Goal: Navigation & Orientation: Find specific page/section

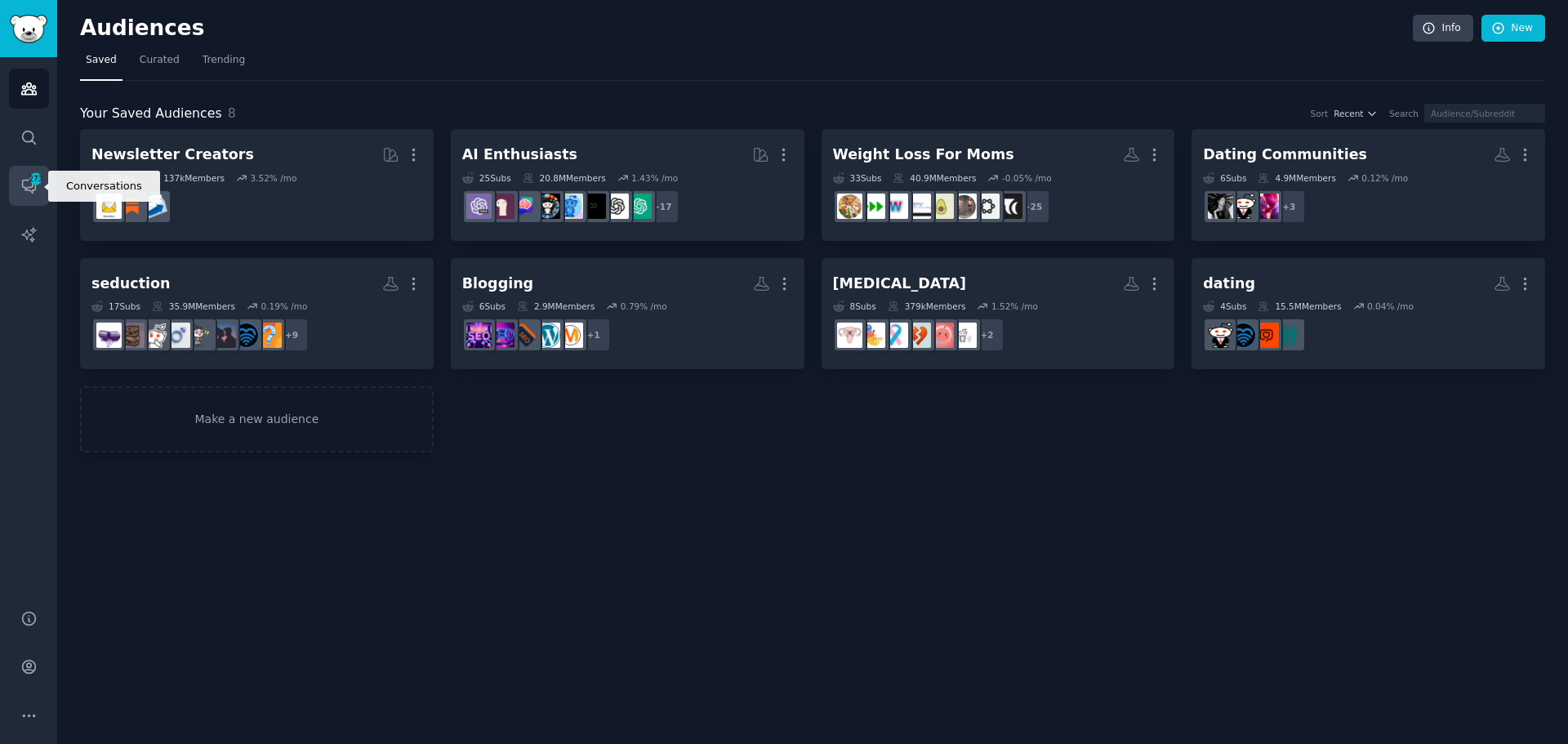
click at [25, 190] on icon "Sidebar" at bounding box center [29, 186] width 13 height 13
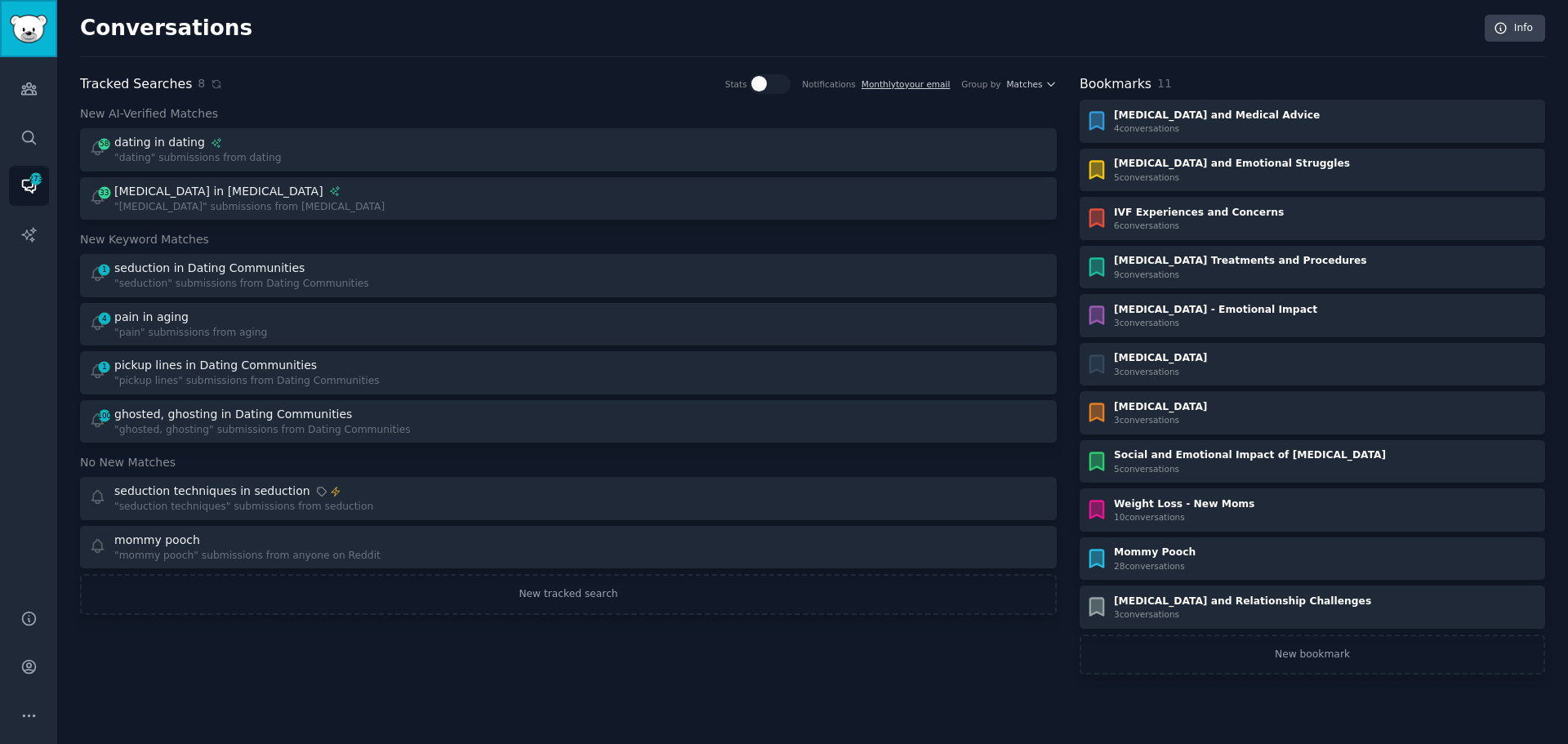
click at [25, 34] on img "Sidebar" at bounding box center [29, 29] width 37 height 29
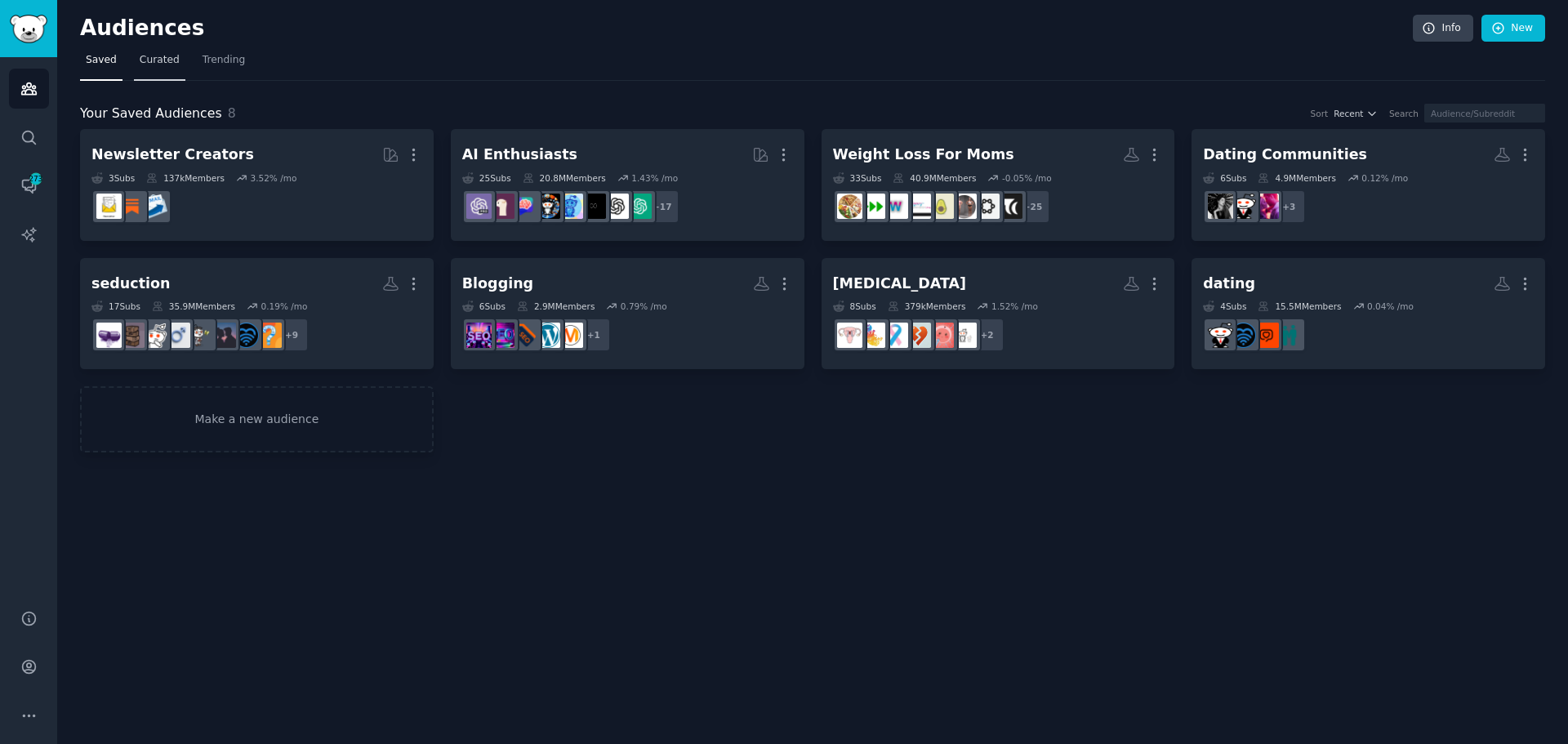
click at [156, 58] on span "Curated" at bounding box center [160, 61] width 40 height 14
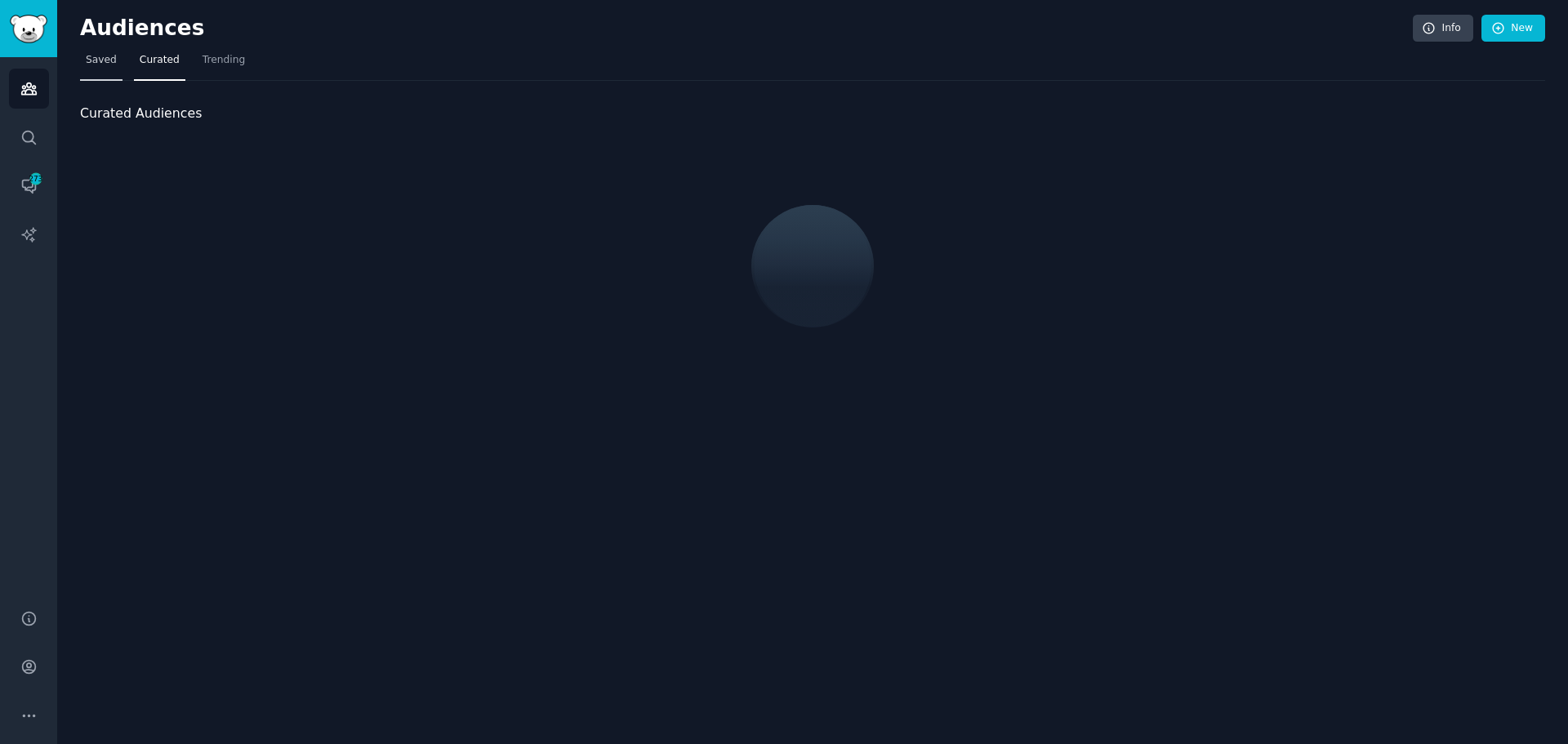
click at [111, 63] on span "Saved" at bounding box center [101, 61] width 31 height 14
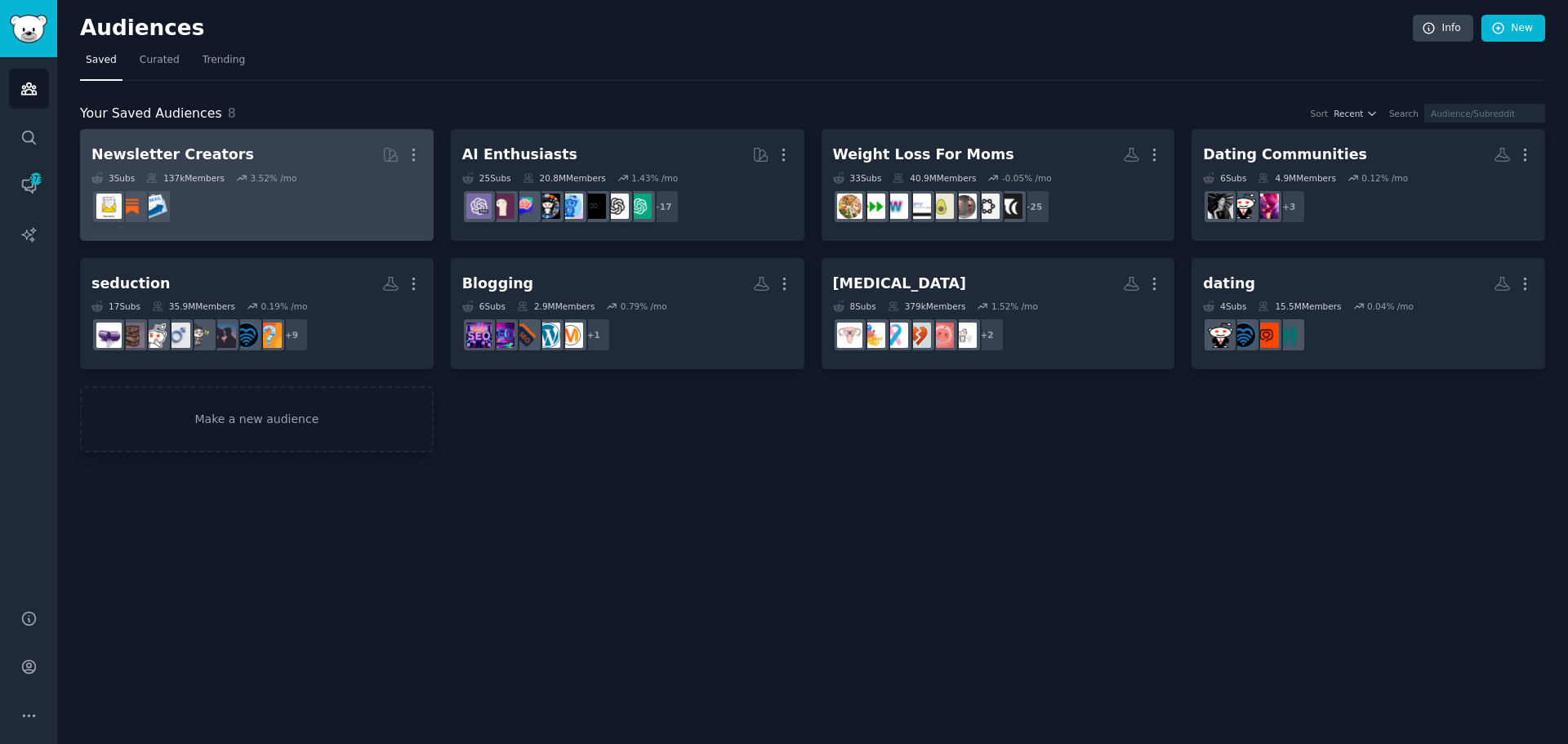
click at [212, 153] on div "Newsletter Creators" at bounding box center [173, 154] width 162 height 21
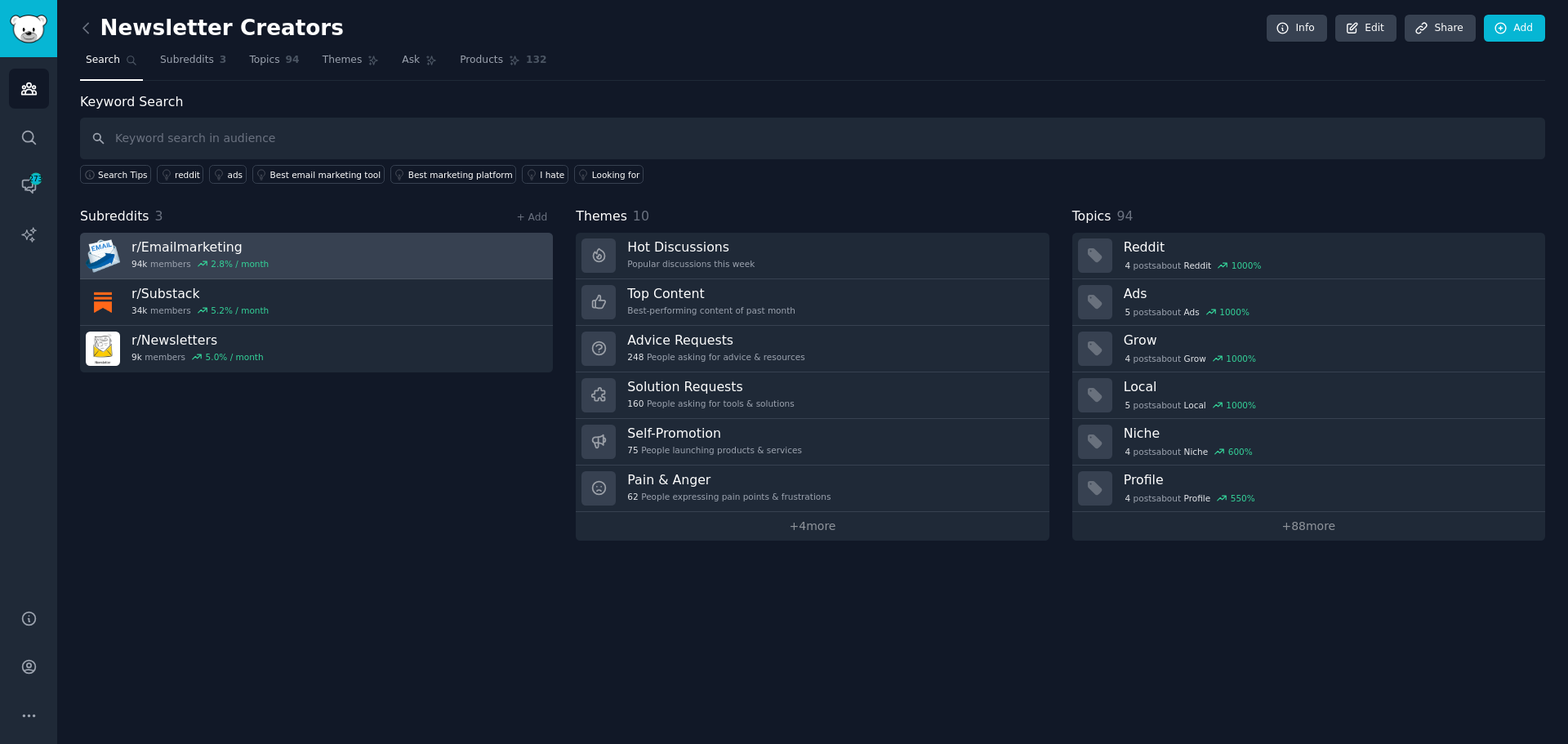
click at [228, 239] on h3 "r/ Emailmarketing" at bounding box center [200, 246] width 137 height 17
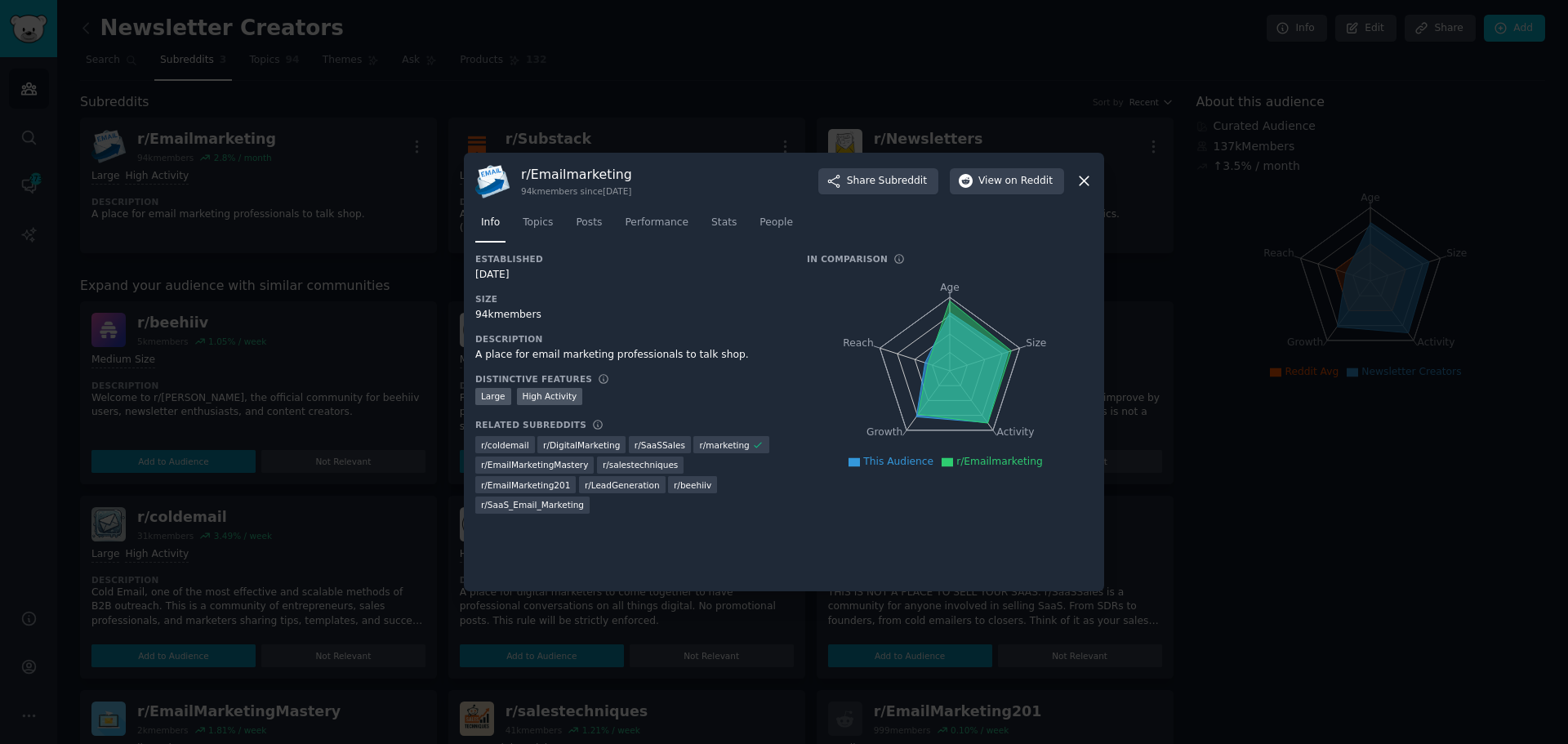
click at [1090, 175] on icon at bounding box center [1084, 180] width 17 height 17
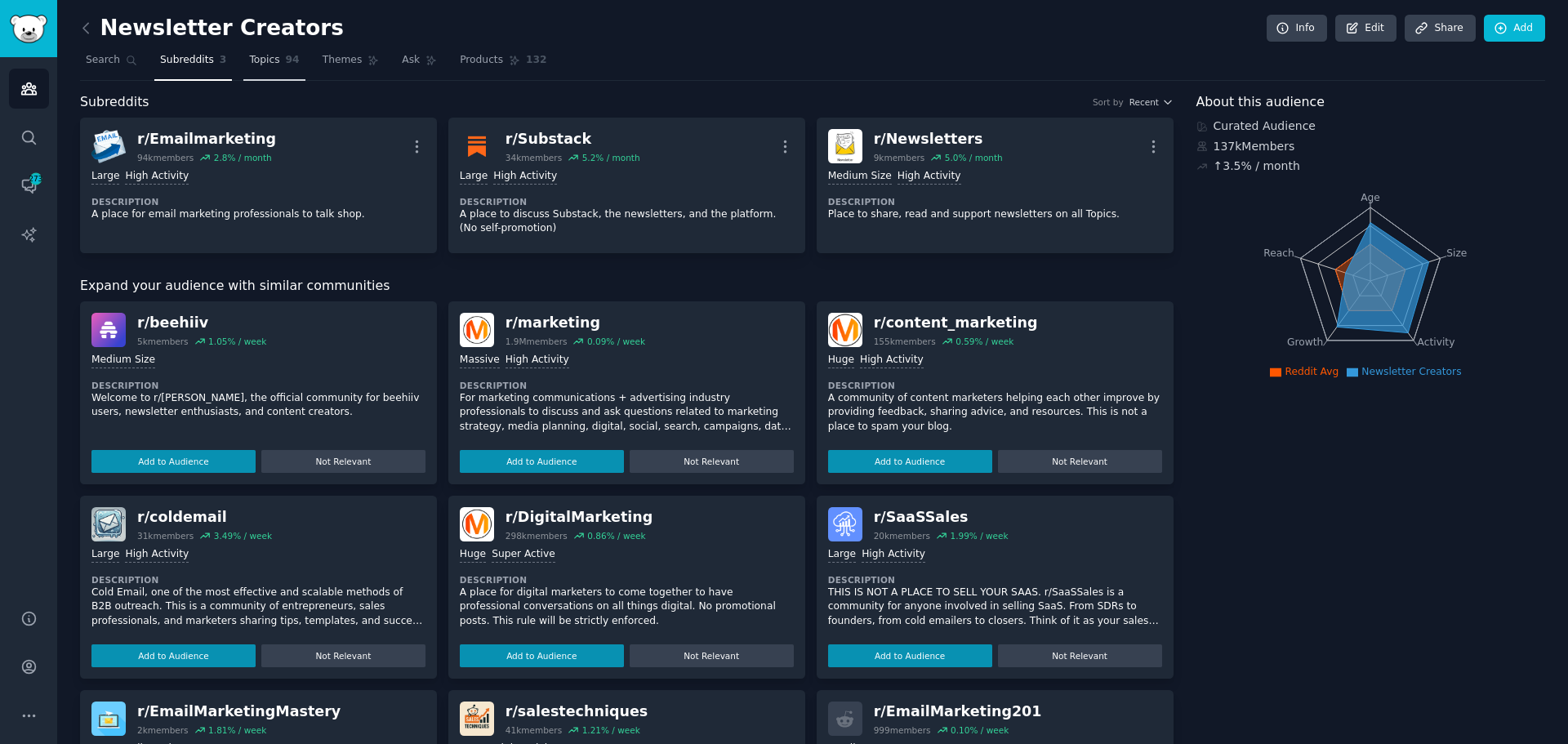
click at [285, 62] on span "94" at bounding box center [293, 61] width 14 height 14
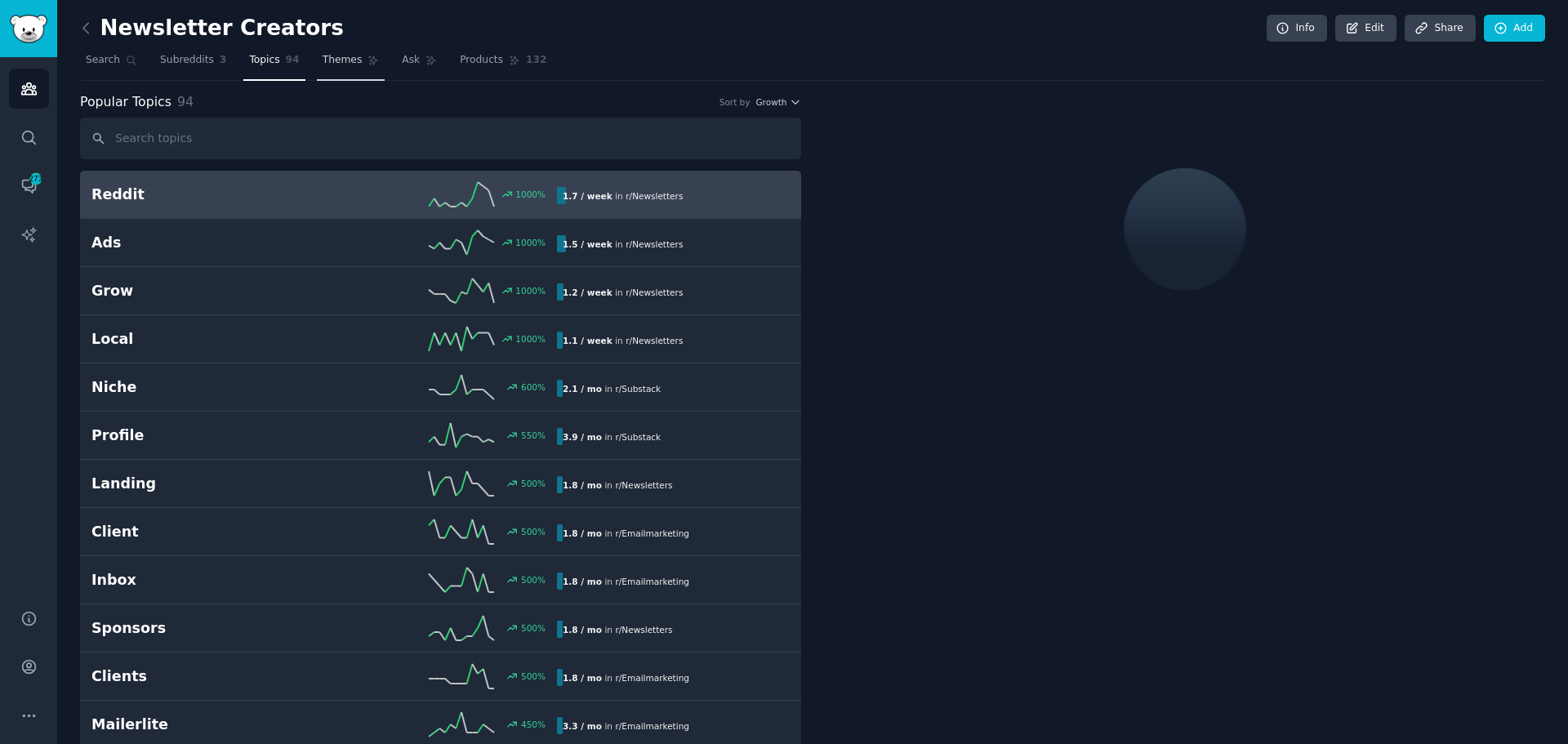
click at [325, 67] on span "Themes" at bounding box center [342, 61] width 40 height 14
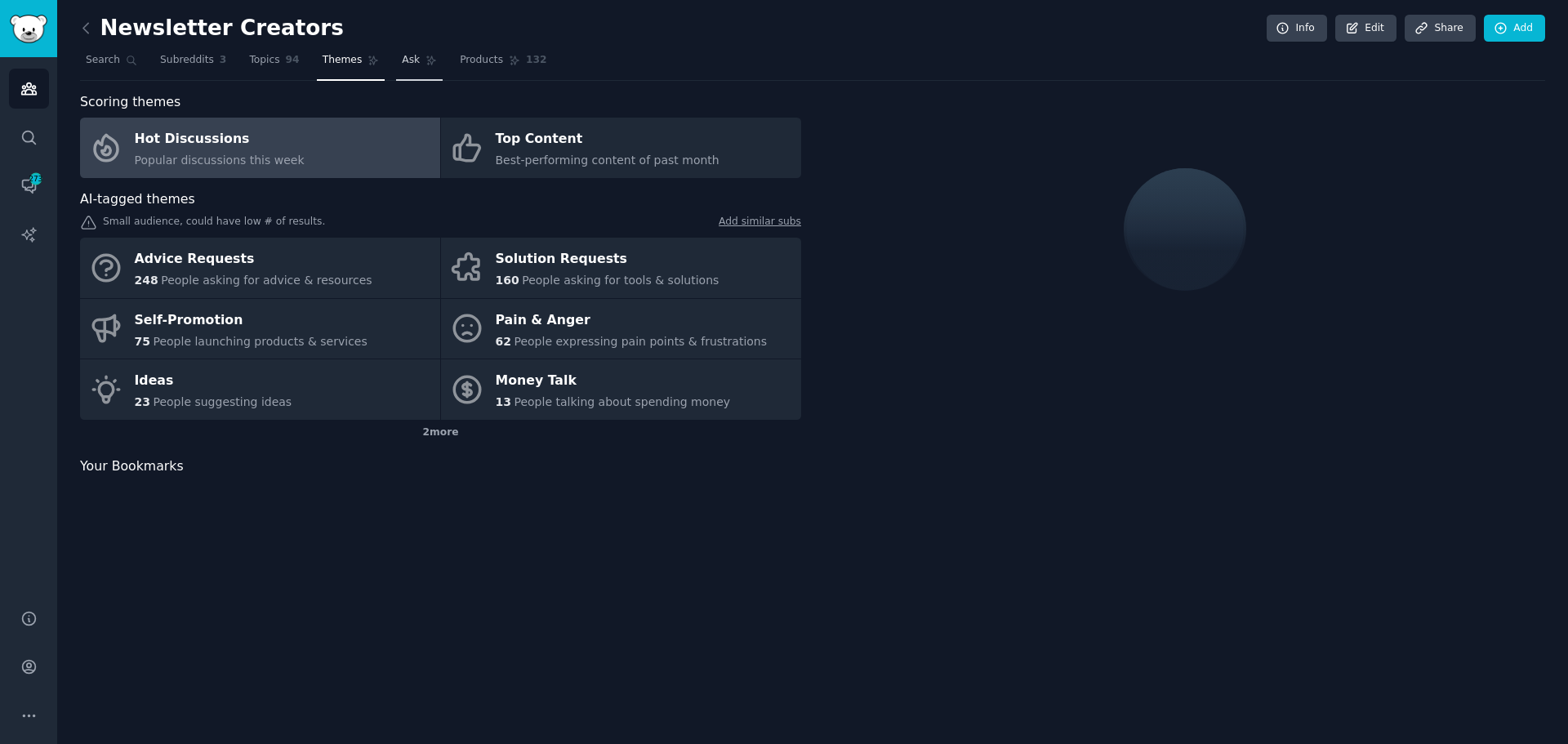
click at [396, 61] on link "Ask" at bounding box center [419, 64] width 46 height 34
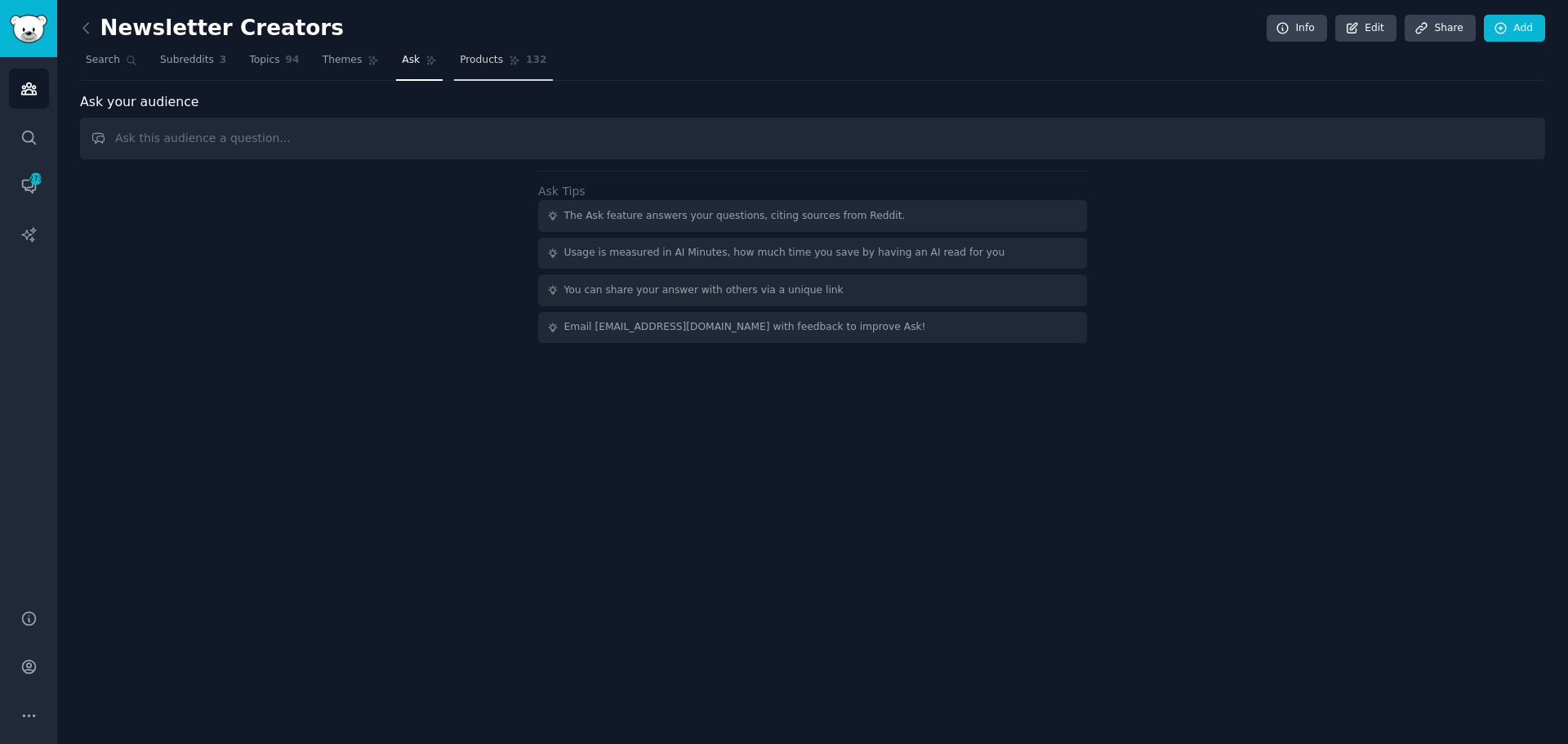
click at [460, 54] on span "Products" at bounding box center [482, 61] width 44 height 14
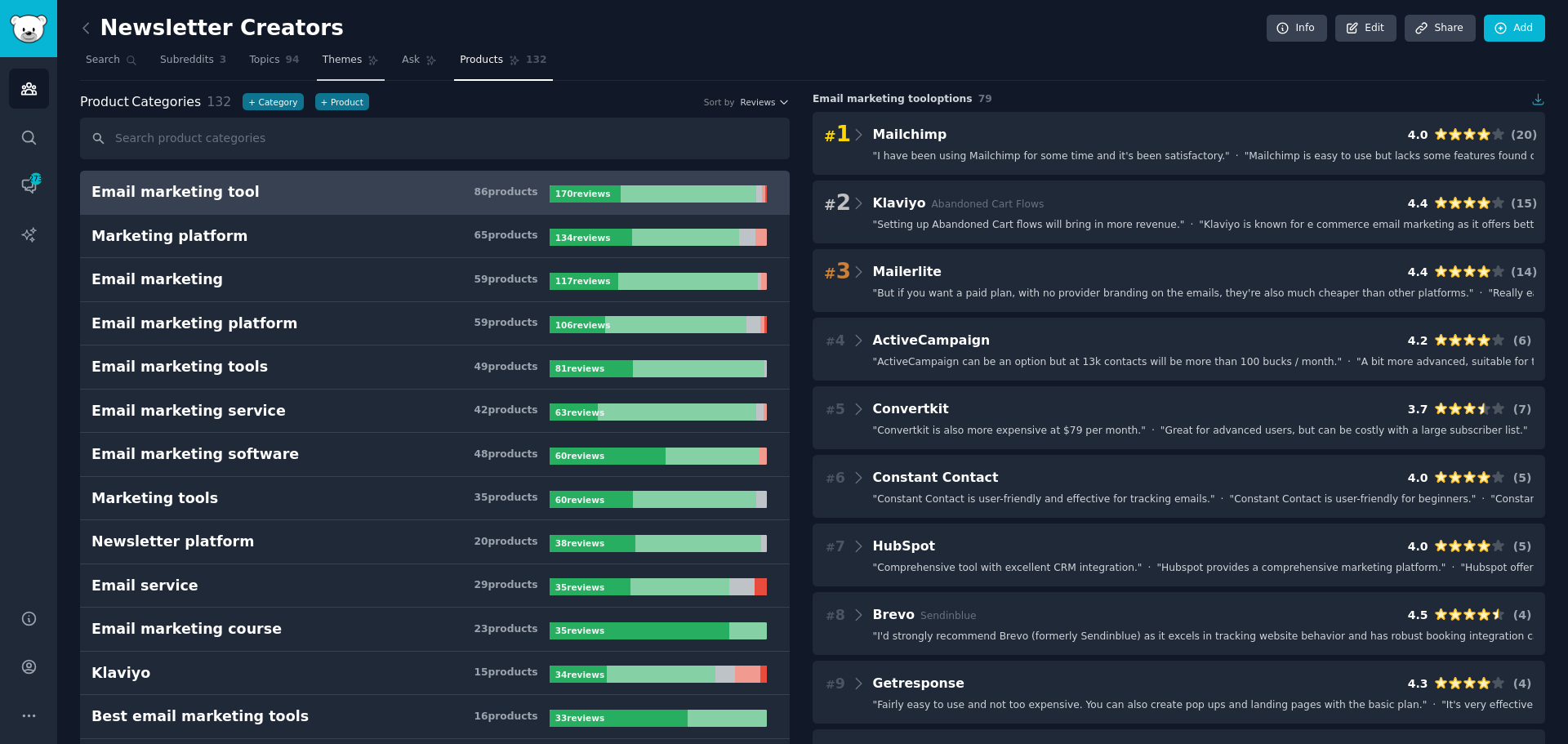
click at [323, 59] on span "Themes" at bounding box center [342, 61] width 40 height 14
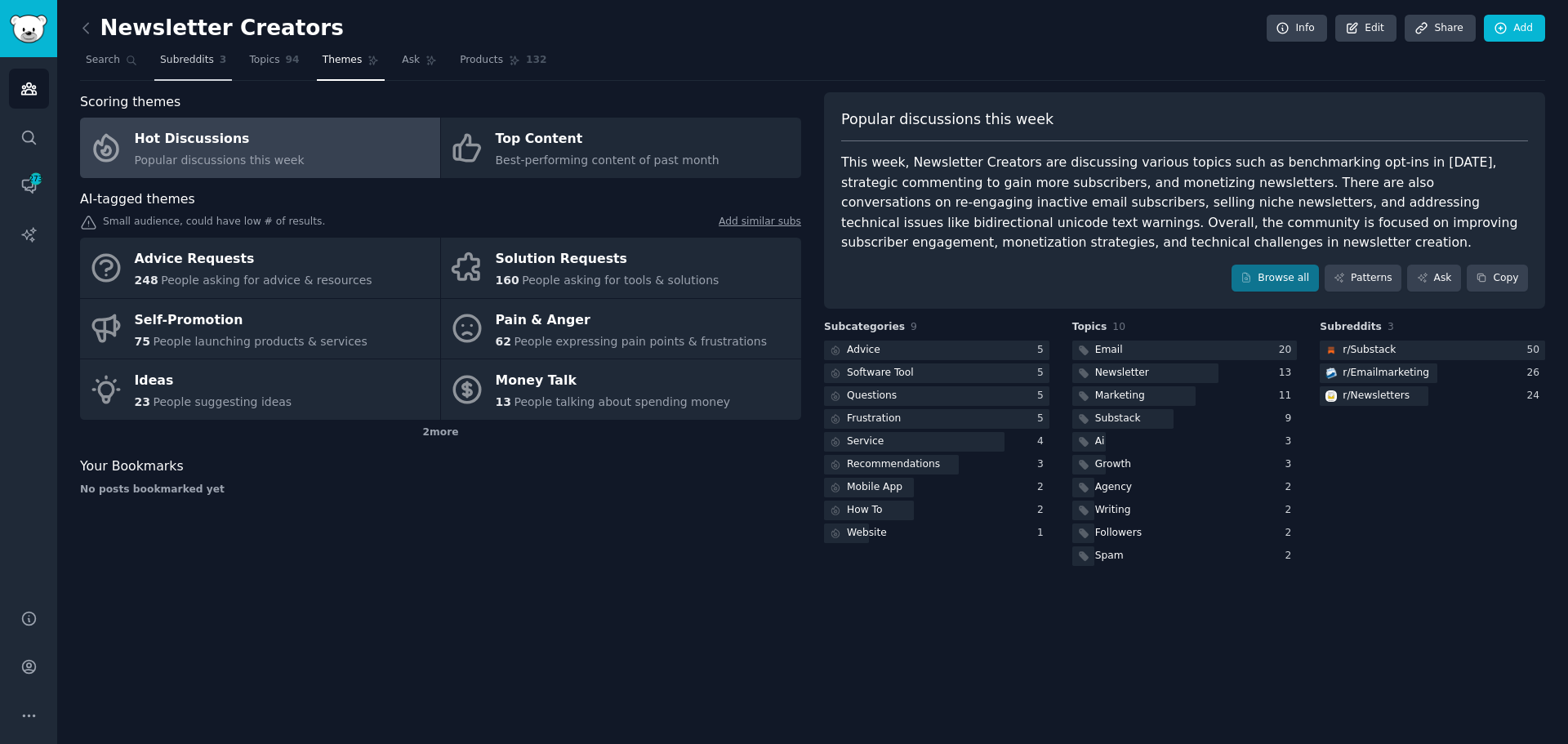
click at [176, 60] on span "Subreddits" at bounding box center [186, 61] width 54 height 14
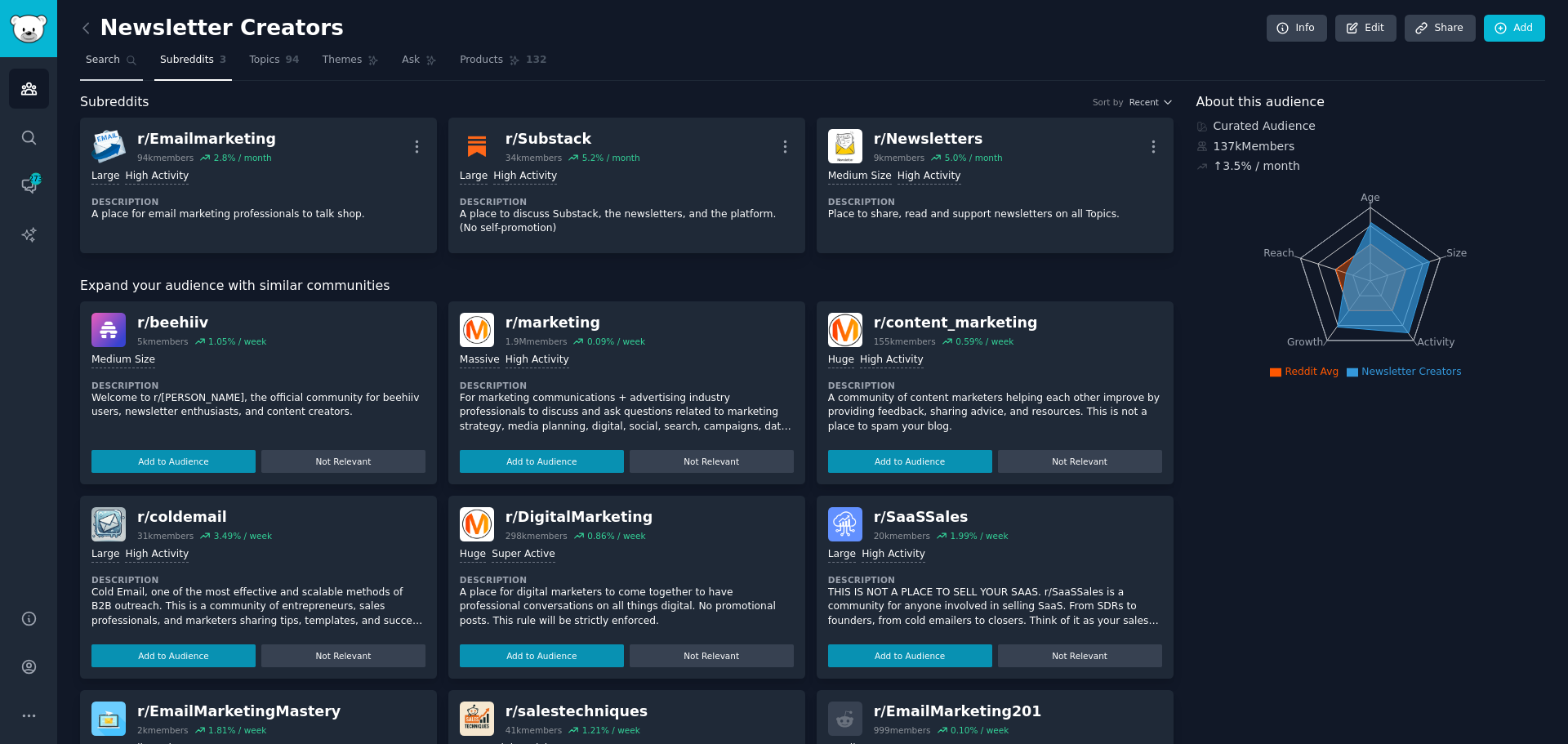
click at [96, 69] on link "Search" at bounding box center [111, 64] width 63 height 34
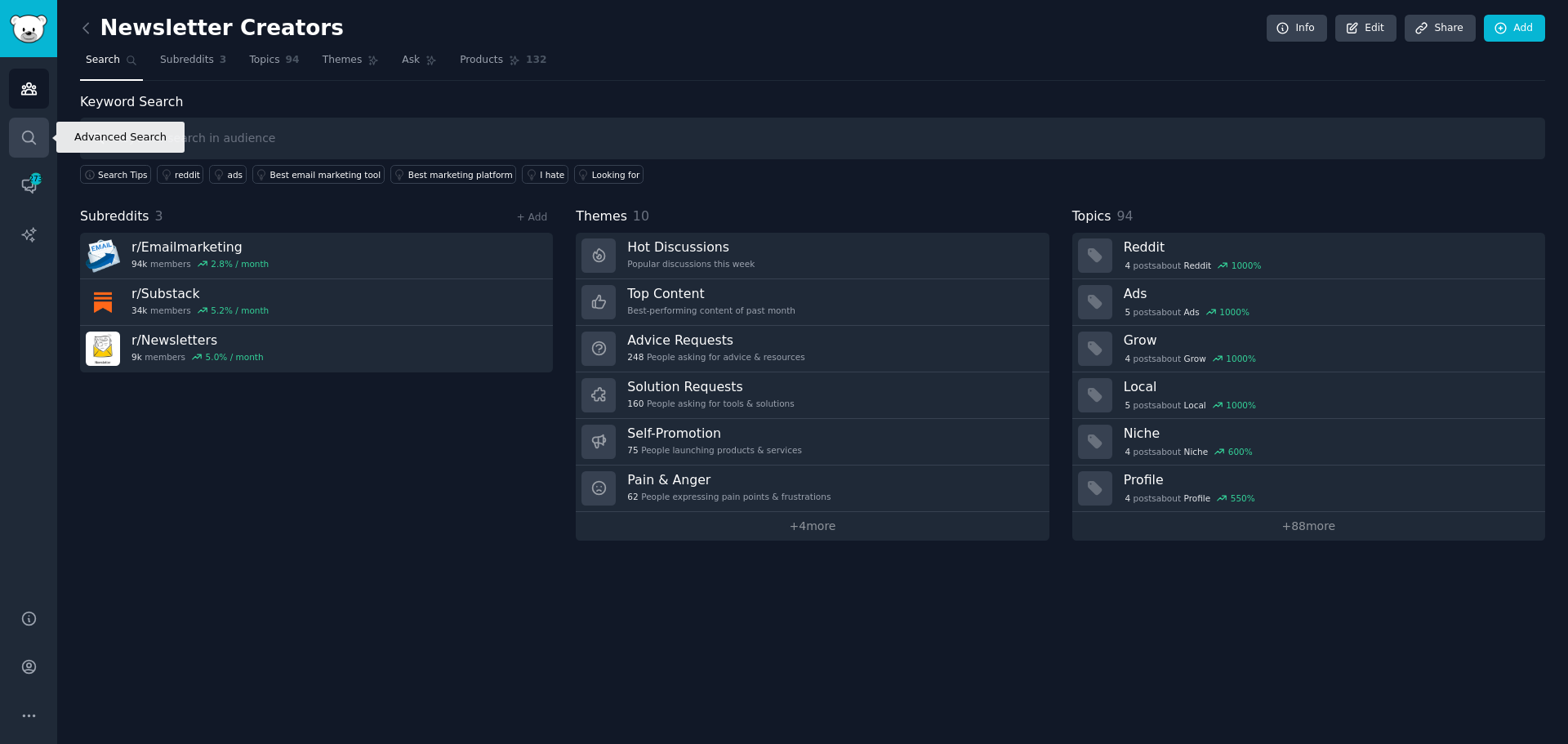
click at [35, 136] on icon "Sidebar" at bounding box center [29, 137] width 17 height 17
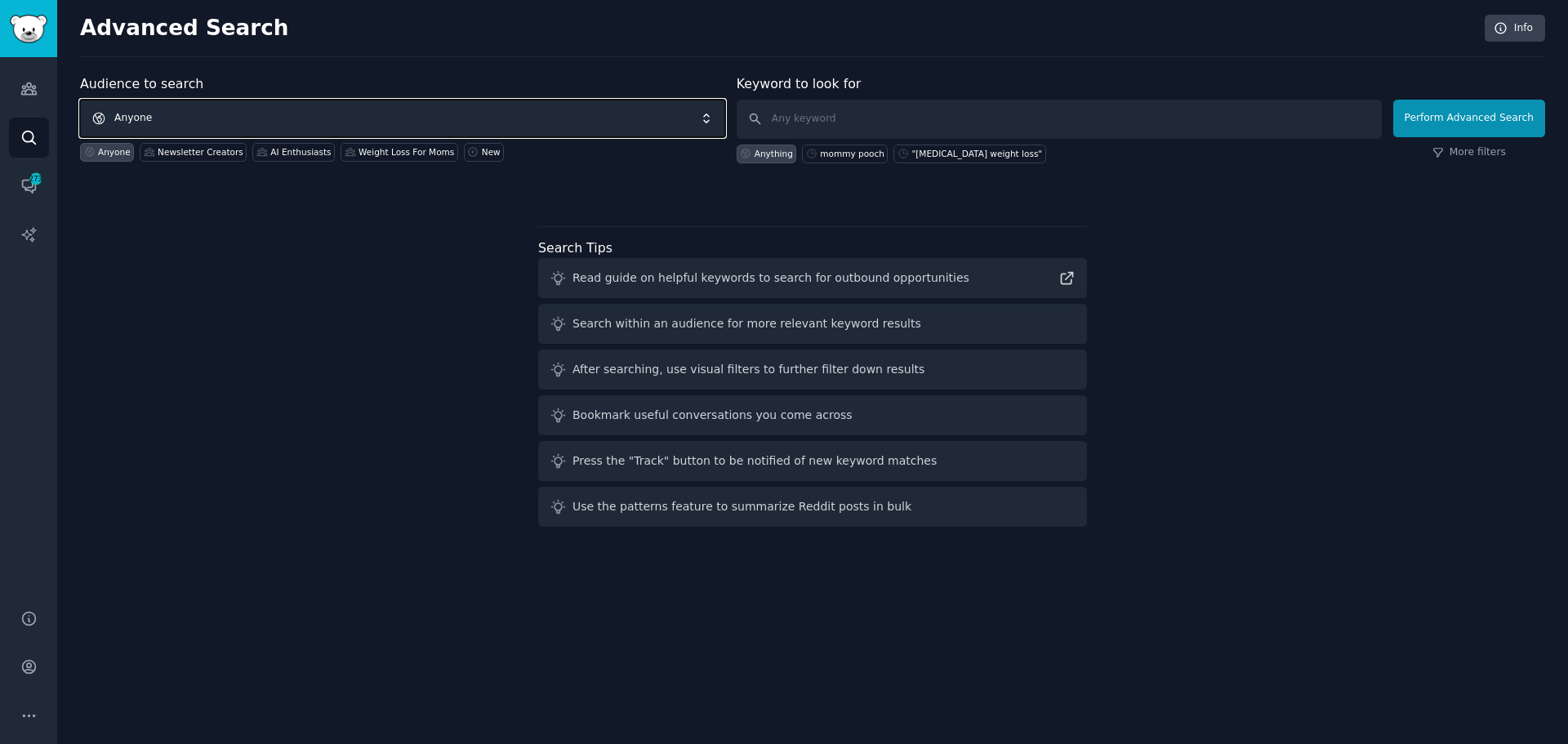
click at [186, 115] on span "Anyone" at bounding box center [402, 119] width 645 height 37
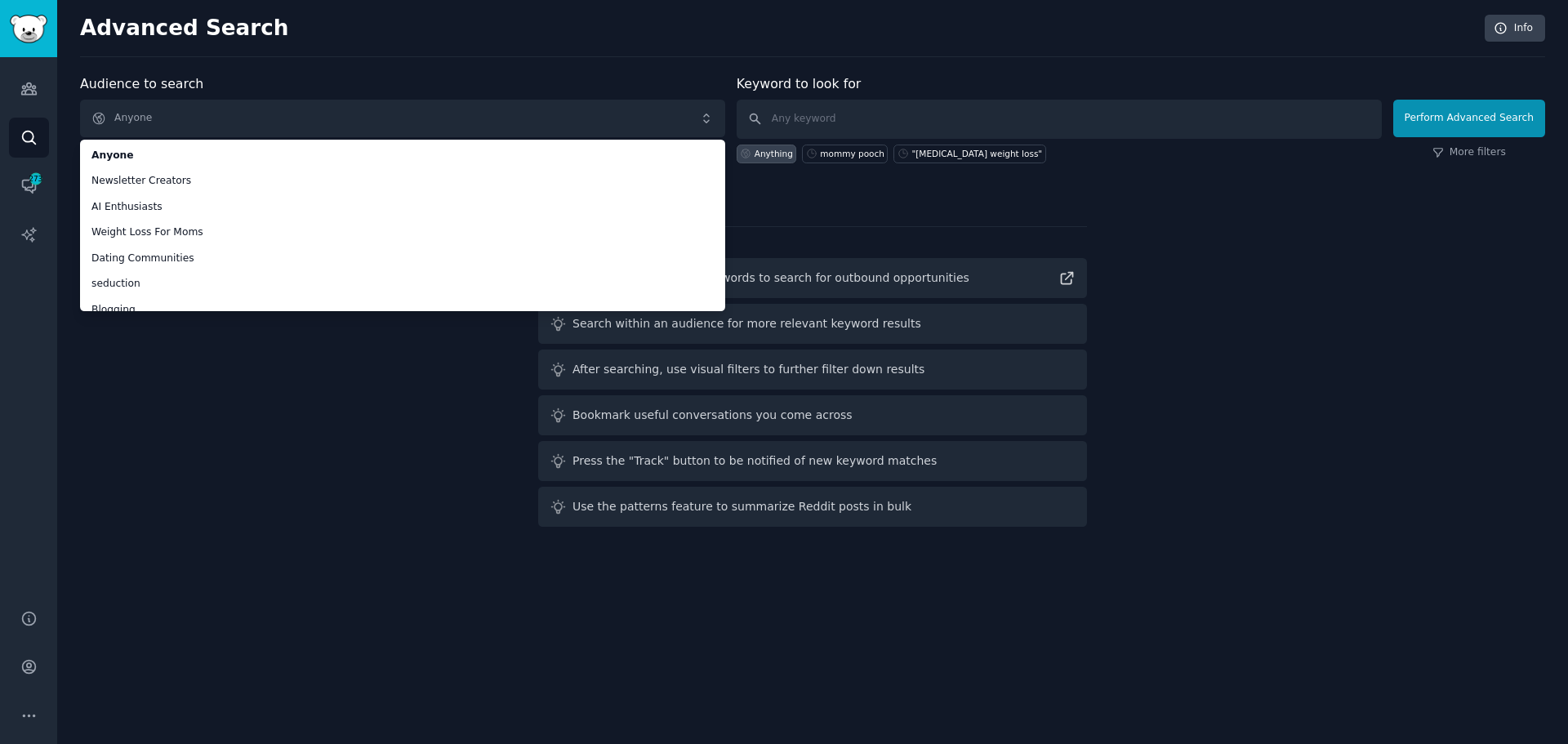
click at [273, 77] on div "Audience to search Anyone Anyone Newsletter Creators AI Enthusiasts Weight Loss…" at bounding box center [402, 119] width 645 height 89
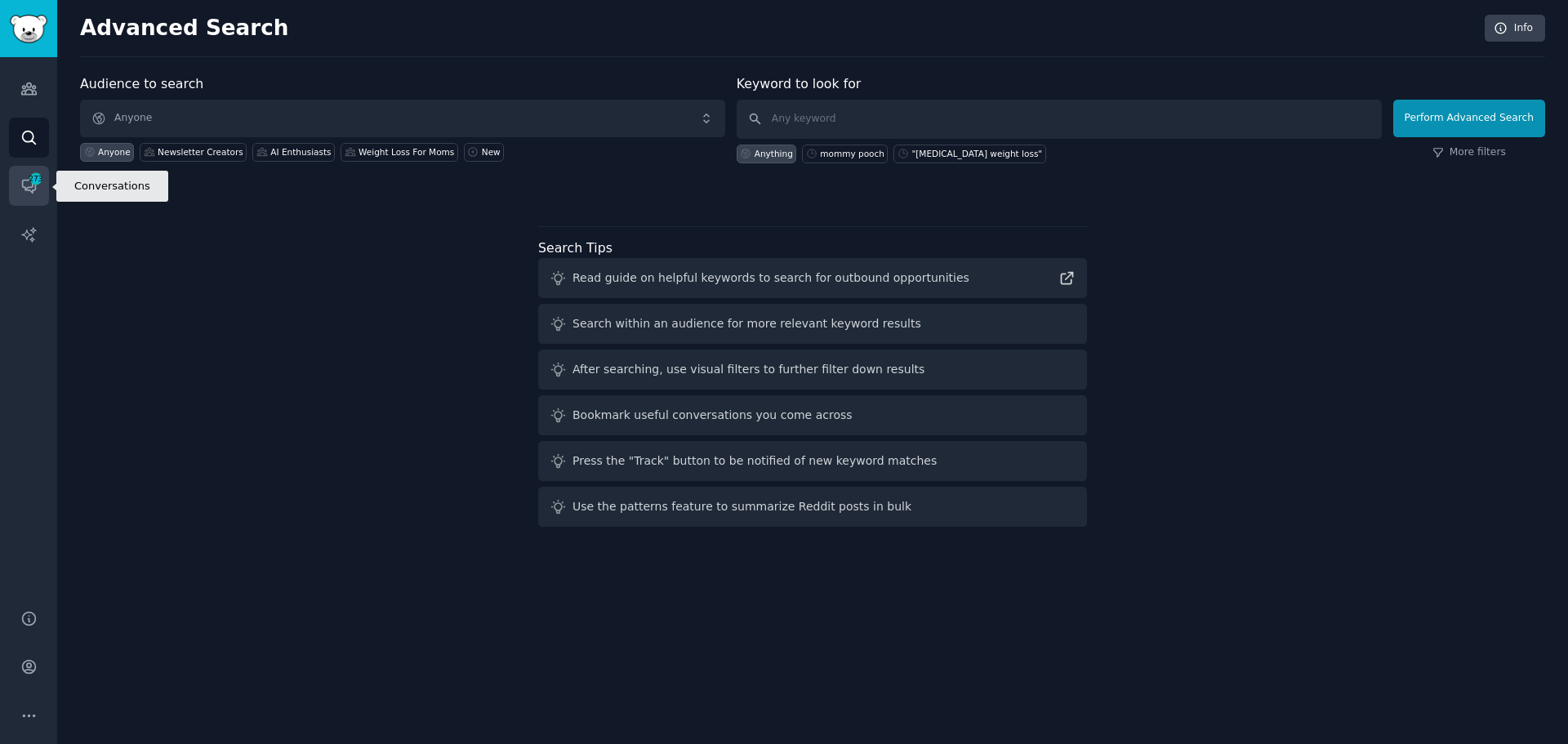
click at [29, 185] on icon "Sidebar" at bounding box center [36, 178] width 14 height 14
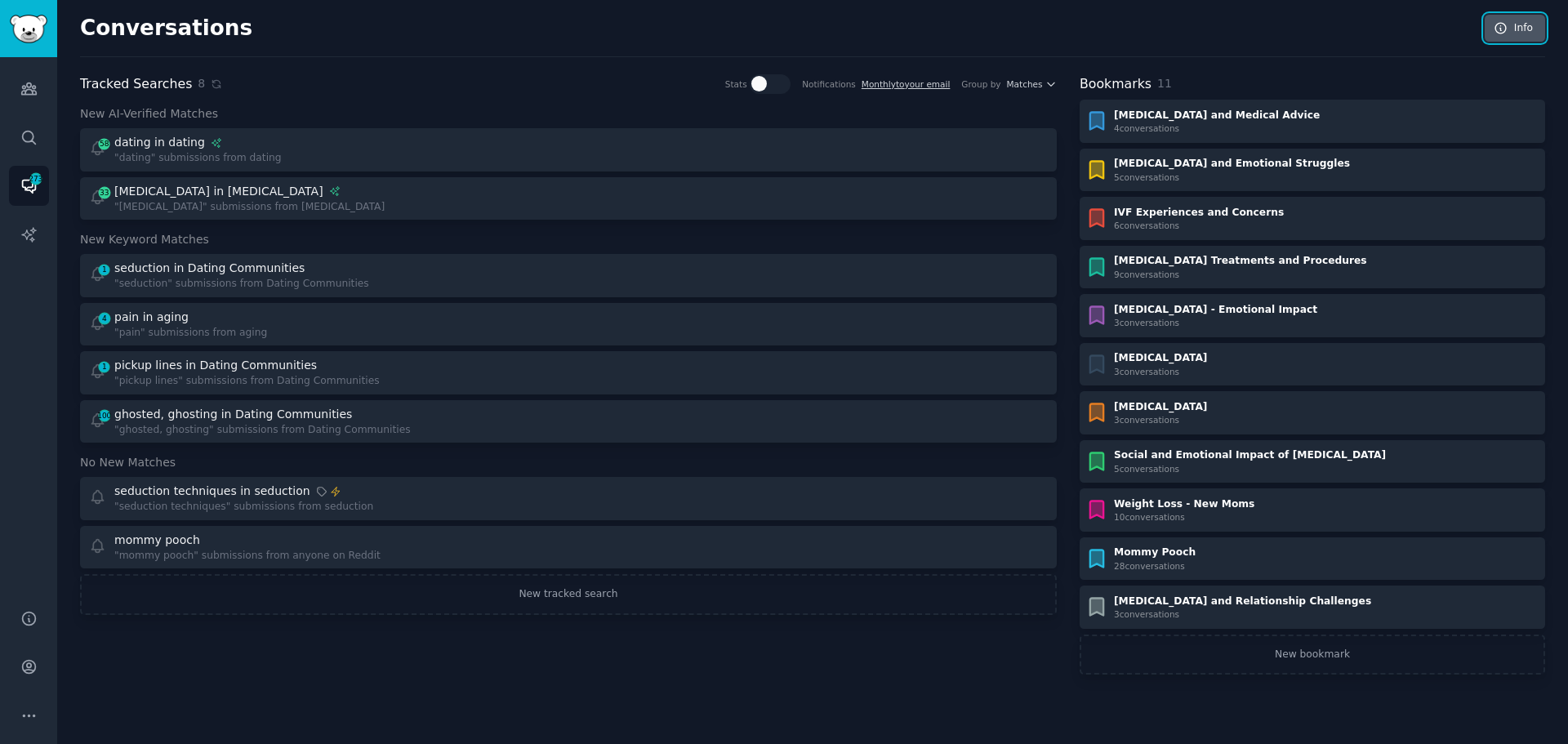
click at [1496, 20] on link "Info" at bounding box center [1515, 28] width 61 height 28
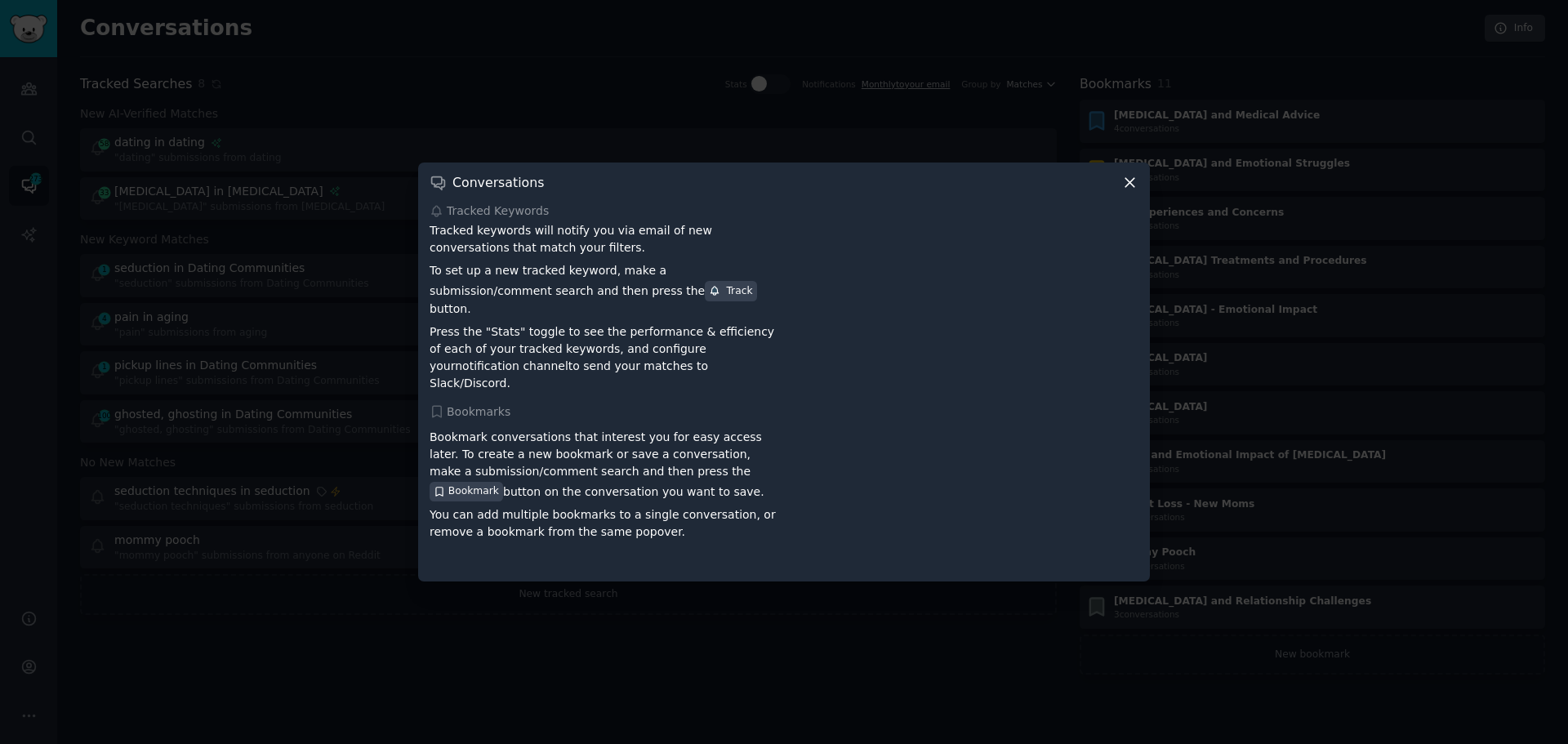
click at [1122, 191] on icon at bounding box center [1129, 182] width 17 height 17
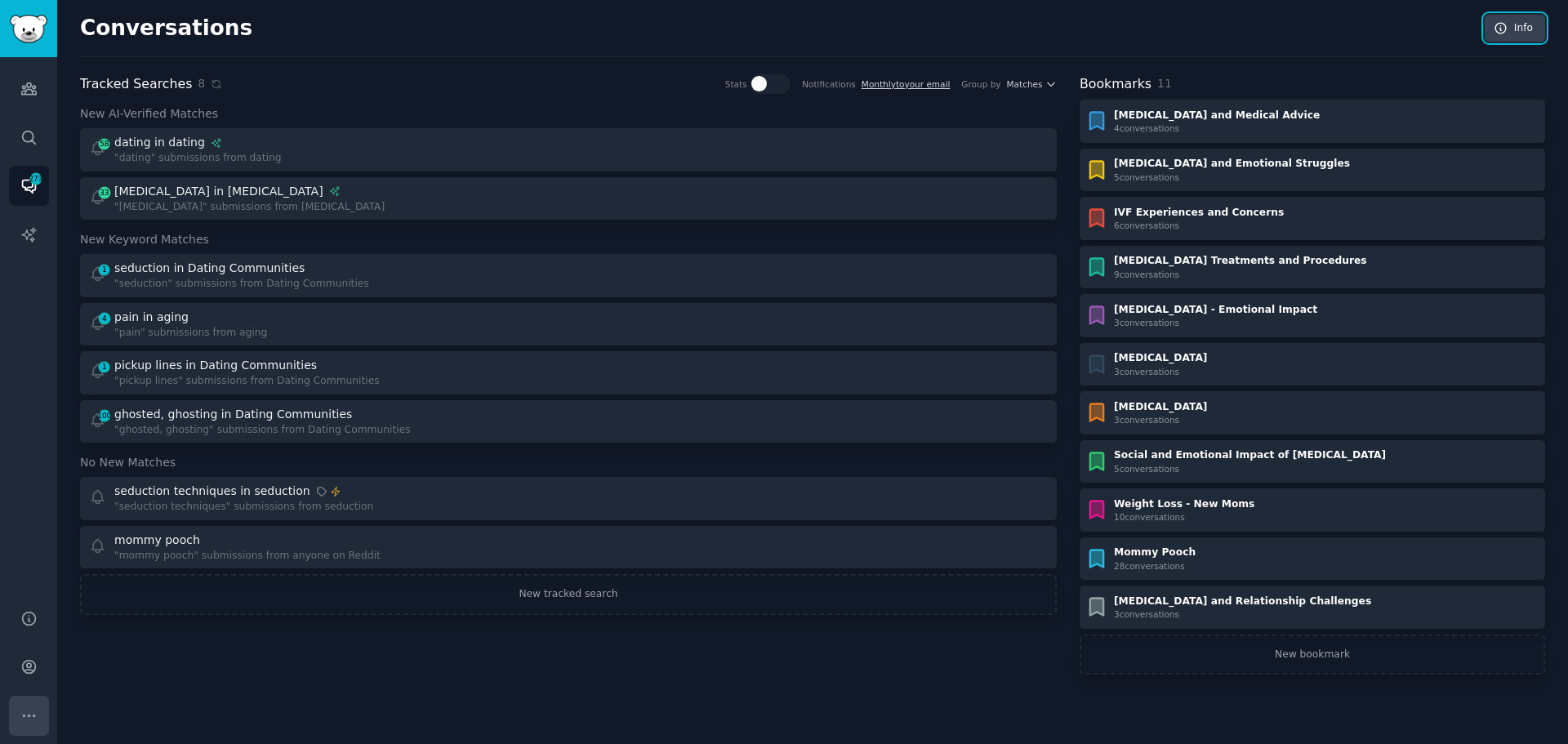
click at [39, 717] on button "More" at bounding box center [29, 715] width 40 height 40
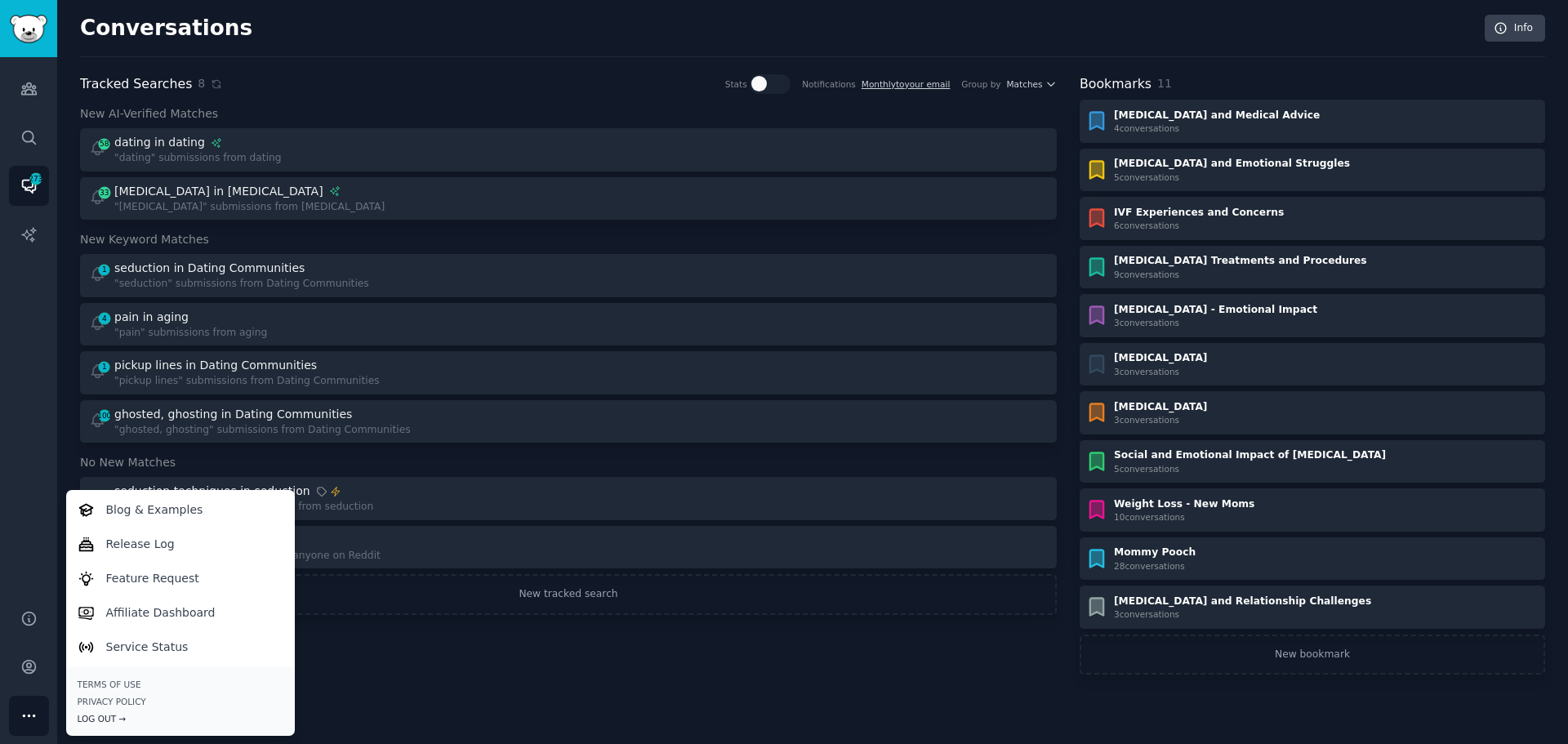
click at [95, 720] on div "Log Out →" at bounding box center [180, 718] width 206 height 12
